Goal: Information Seeking & Learning: Learn about a topic

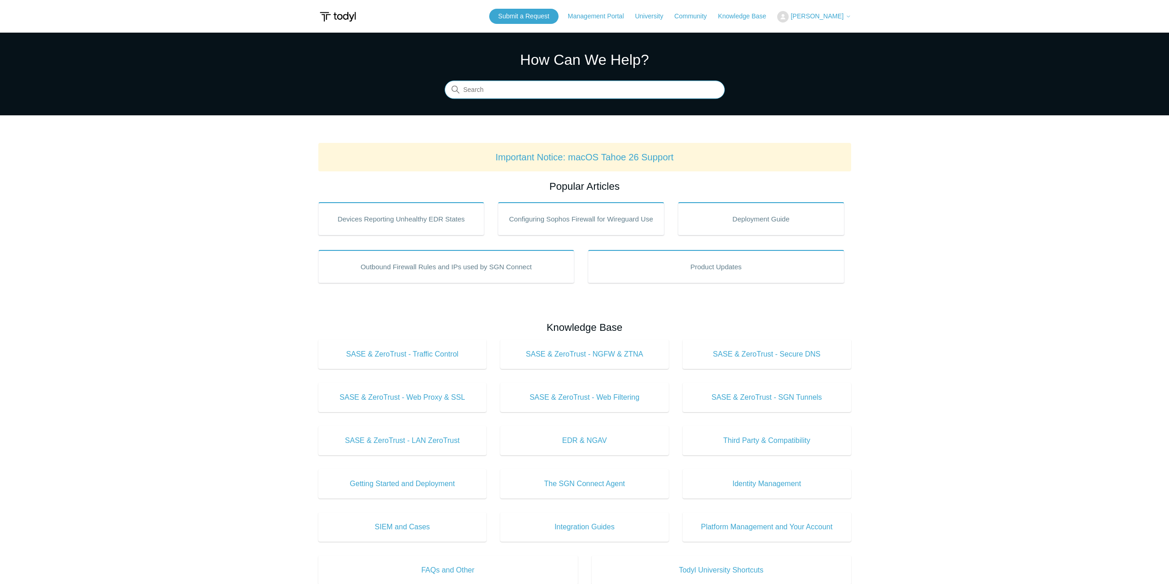
click at [604, 96] on input "Search" at bounding box center [585, 90] width 280 height 18
click at [768, 25] on header "Submit a Request Management Portal University Community Knowledge Base Aaron Qu…" at bounding box center [584, 16] width 533 height 33
click at [764, 18] on link "Knowledge Base" at bounding box center [746, 16] width 57 height 10
click at [542, 104] on section "How Can We Help? Search" at bounding box center [584, 74] width 1169 height 83
click at [533, 95] on input "Search" at bounding box center [585, 90] width 280 height 18
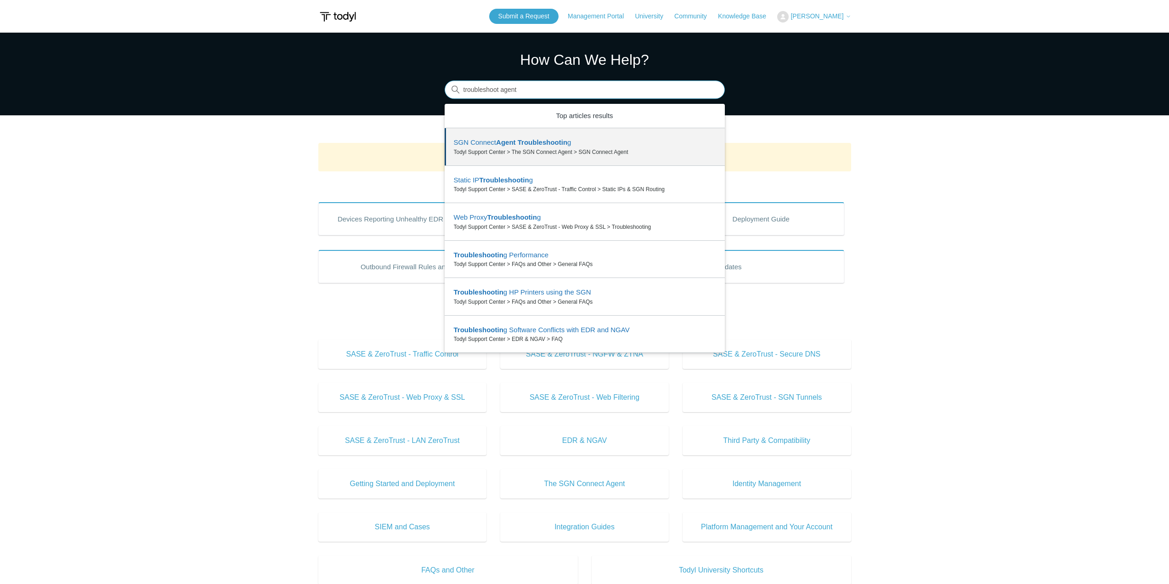
type input "troubleshoot agent"
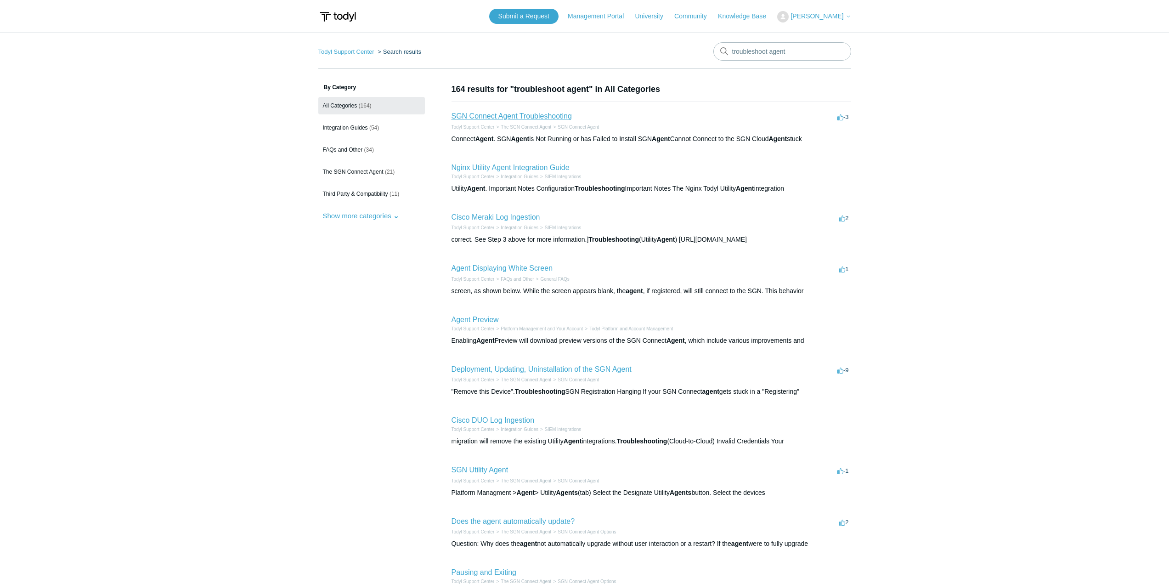
click at [531, 113] on link "SGN Connect Agent Troubleshooting" at bounding box center [512, 116] width 120 height 8
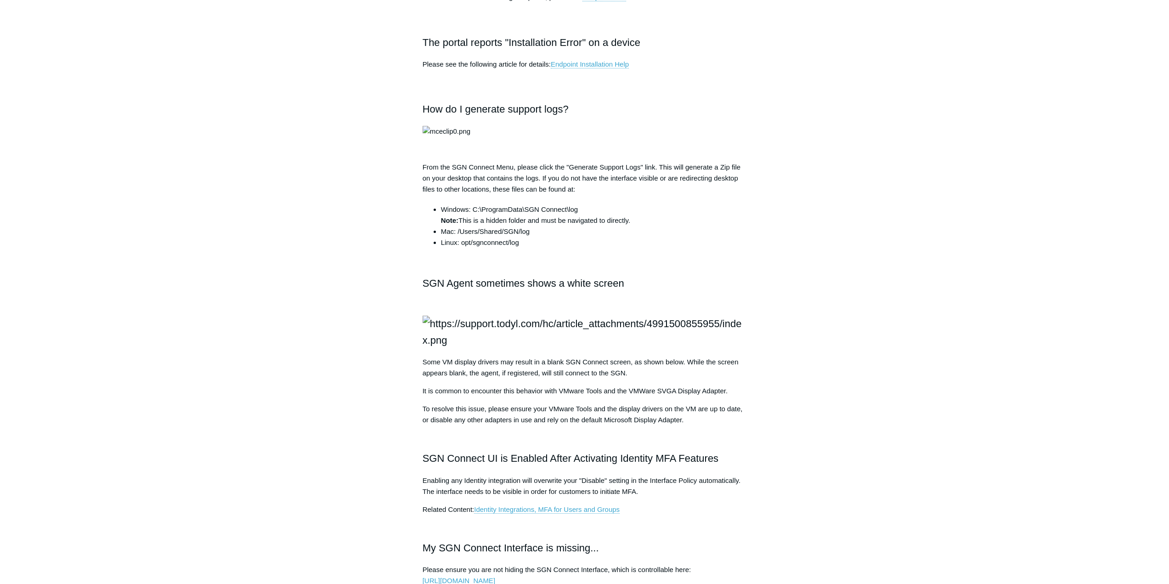
scroll to position [781, 0]
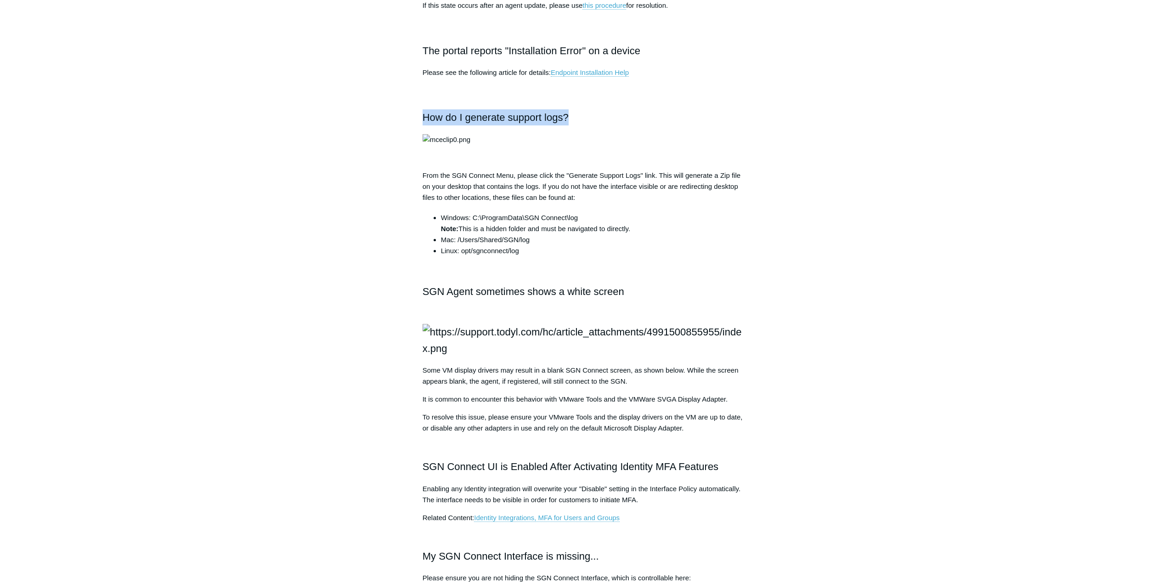
drag, startPoint x: 589, startPoint y: 113, endPoint x: 417, endPoint y: 122, distance: 172.5
click at [417, 122] on article "SGN Connect Agent Troubleshooting Follow Not yet followed by anyone The followi…" at bounding box center [585, 133] width 352 height 1662
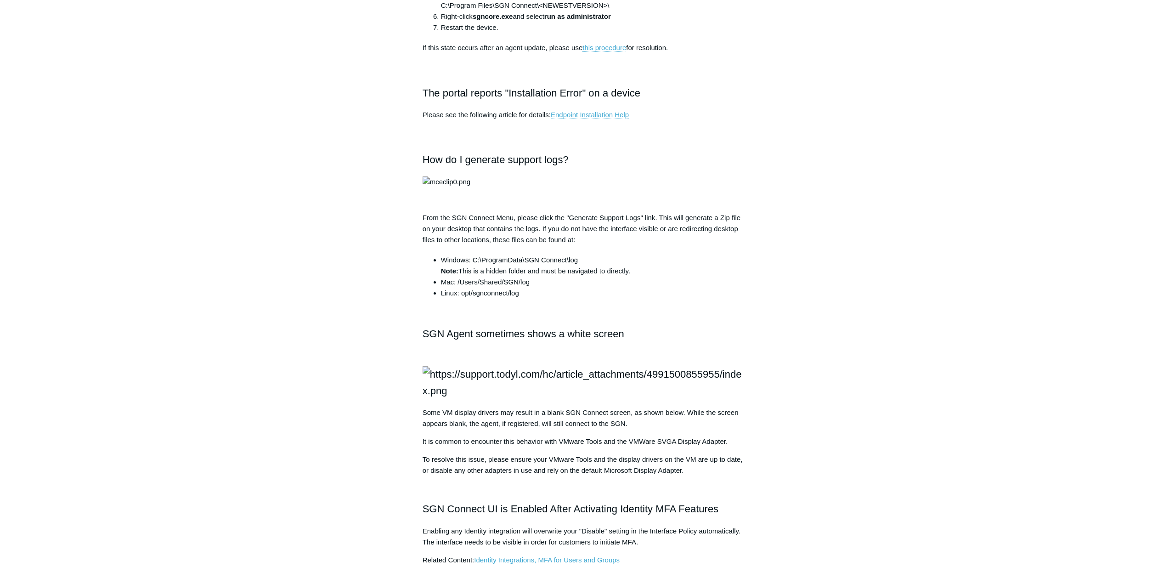
scroll to position [735, 0]
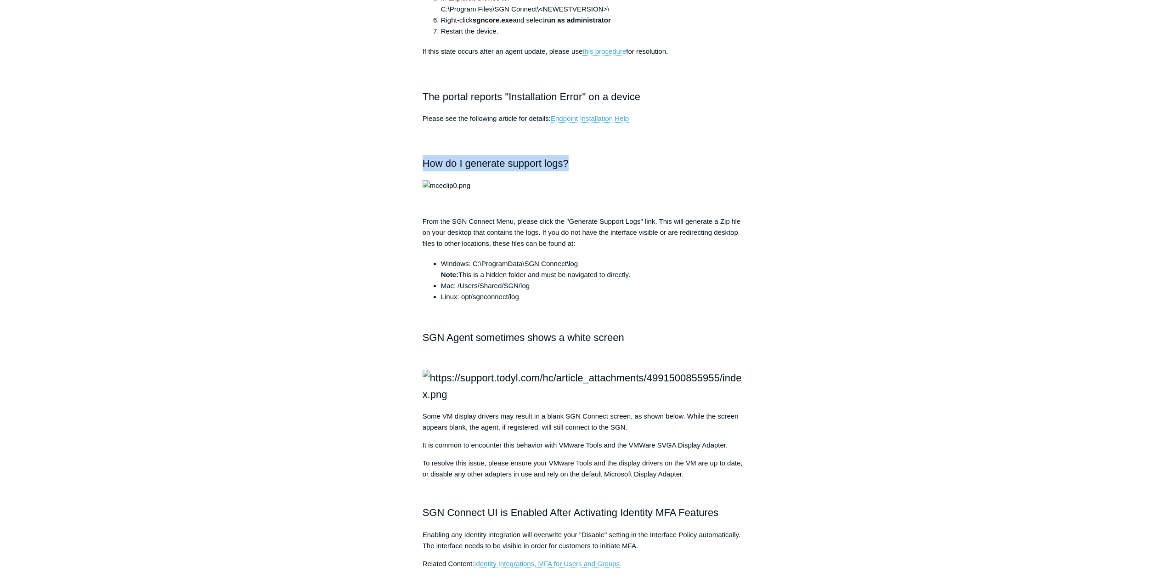
drag, startPoint x: 576, startPoint y: 167, endPoint x: 412, endPoint y: 167, distance: 164.4
click at [412, 167] on article "SGN Connect Agent Troubleshooting Follow Not yet followed by anyone The followi…" at bounding box center [585, 179] width 352 height 1662
